Goal: Entertainment & Leisure: Consume media (video, audio)

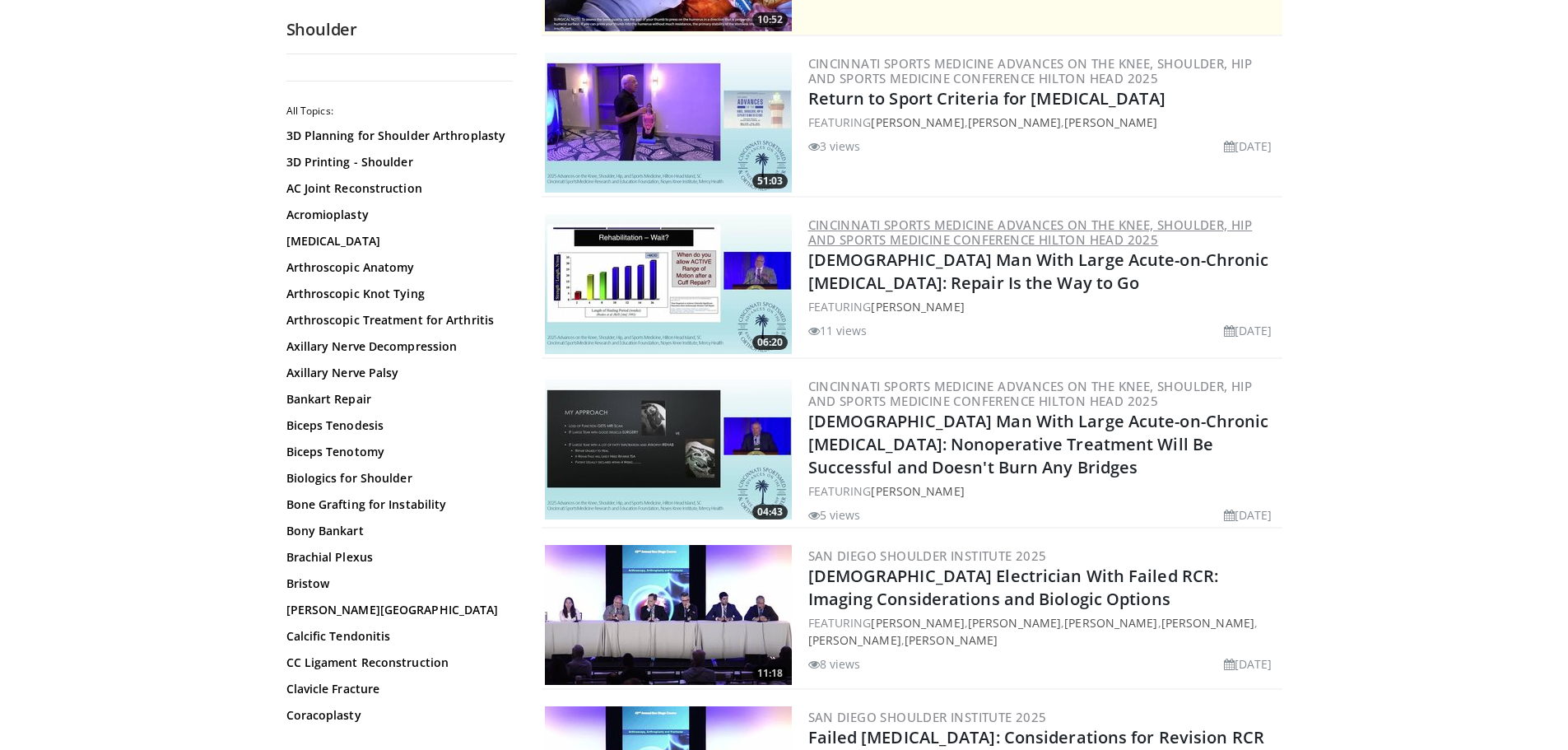
scroll to position [329, 0]
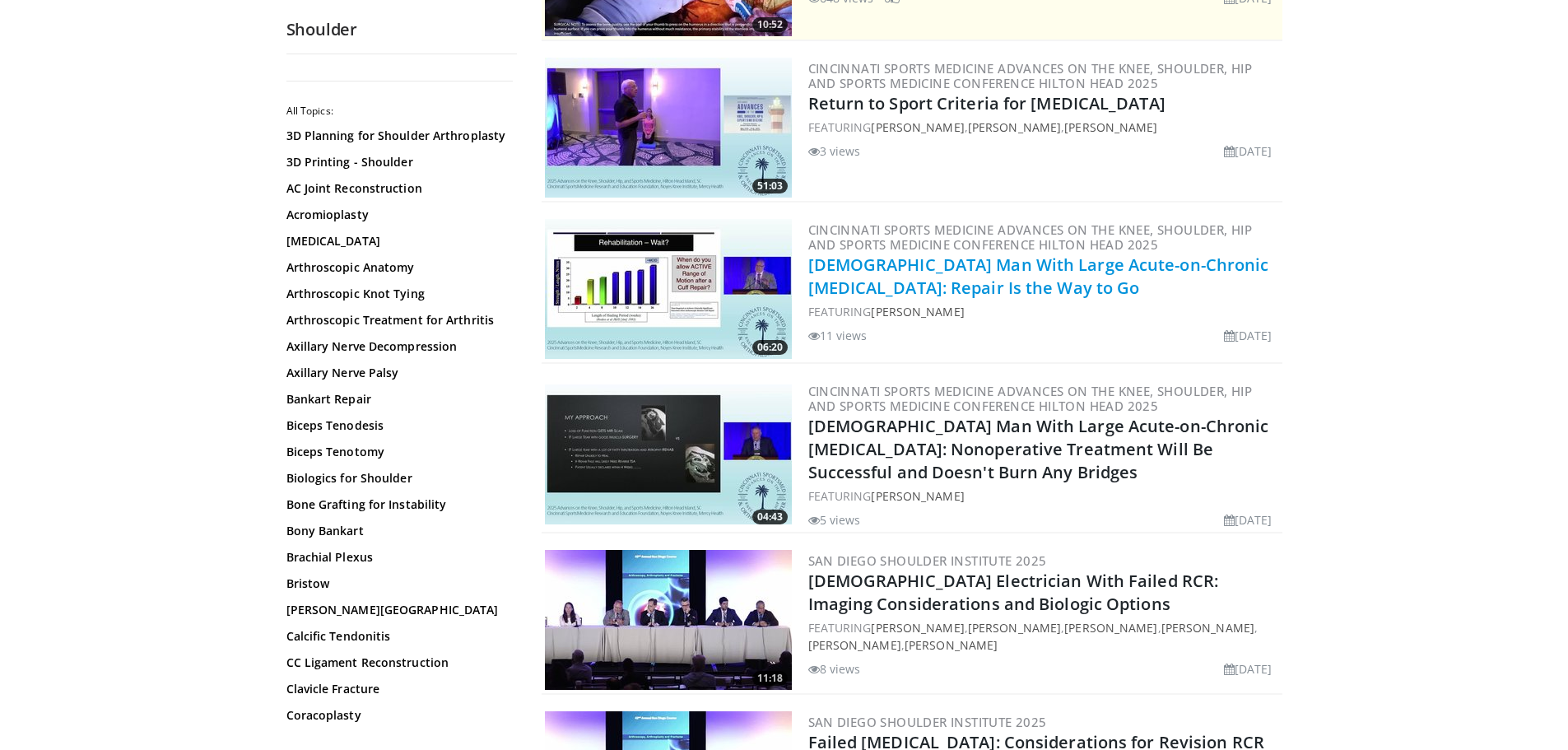
click at [912, 260] on link "[DEMOGRAPHIC_DATA] Man With Large Acute-on-Chronic [MEDICAL_DATA]: Repair Is th…" at bounding box center [1038, 276] width 461 height 46
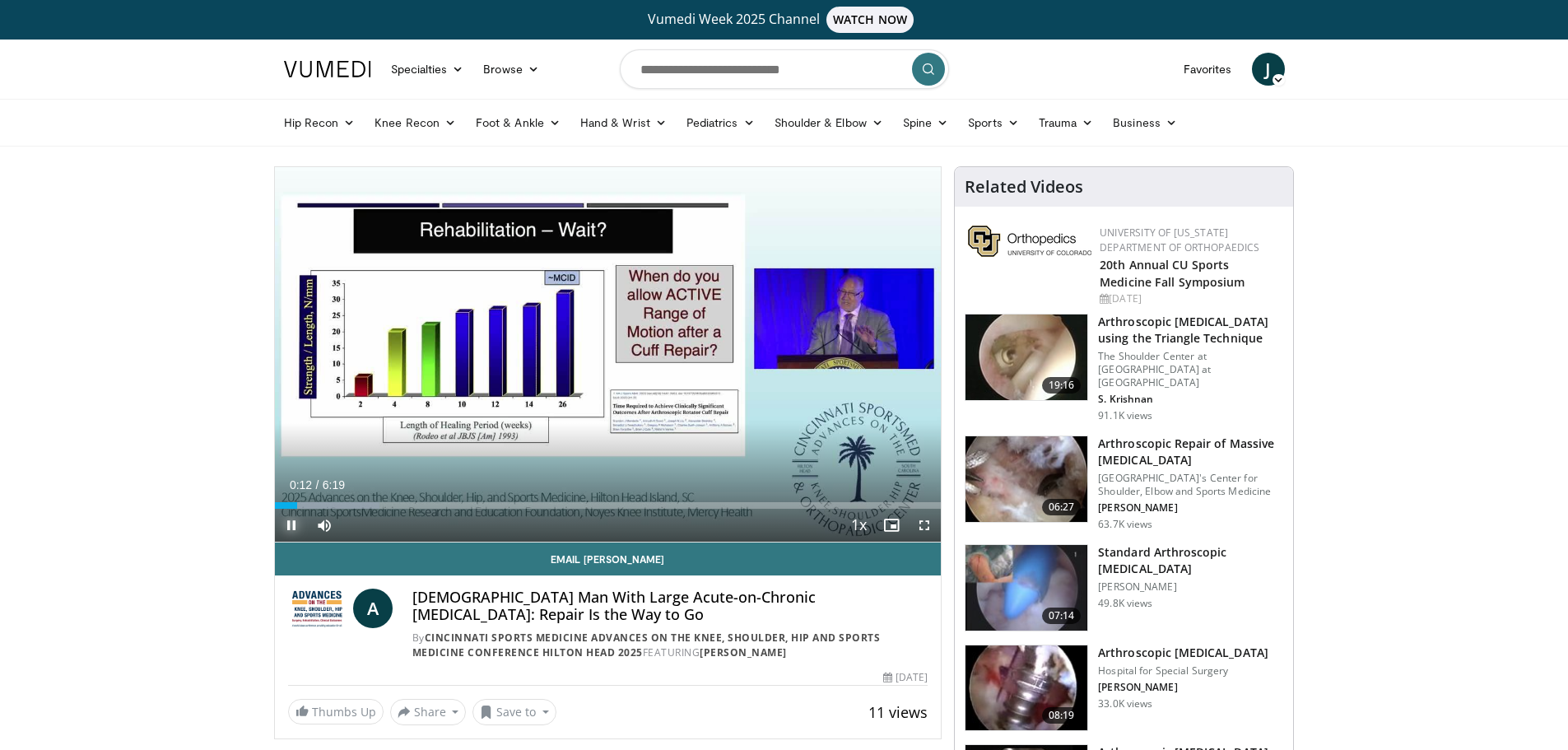
click at [296, 521] on span "Video Player" at bounding box center [291, 525] width 33 height 33
